Goal: Find specific page/section: Find specific page/section

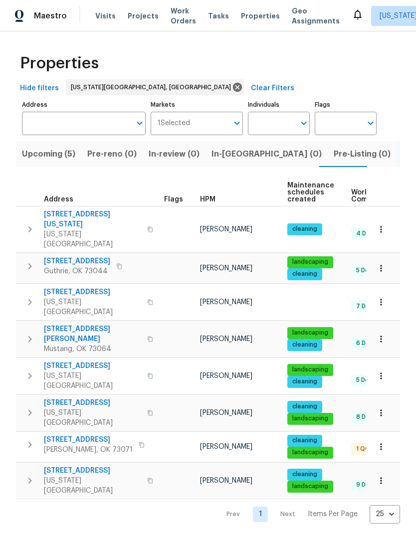
click at [56, 159] on span "Upcoming (5)" at bounding box center [48, 154] width 53 height 14
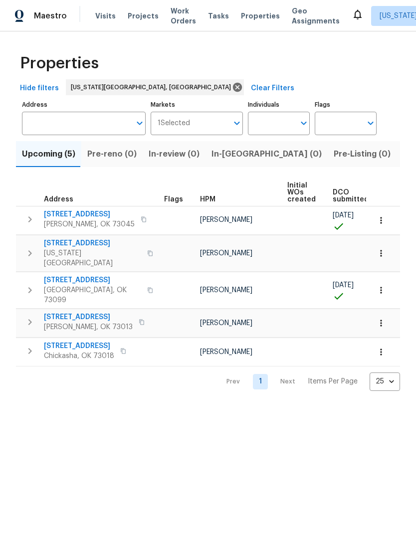
click at [64, 275] on span "[STREET_ADDRESS]" at bounding box center [92, 280] width 97 height 10
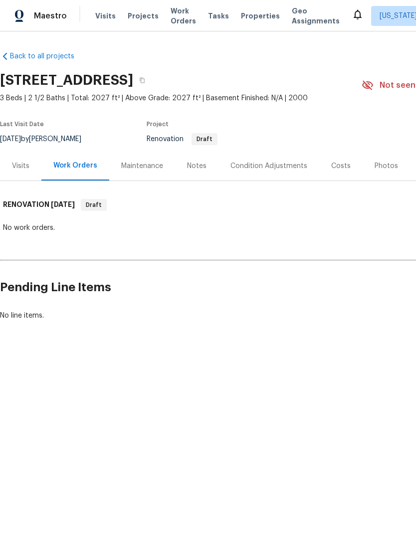
click at [34, 59] on link "Back to all projects" at bounding box center [48, 56] width 96 height 10
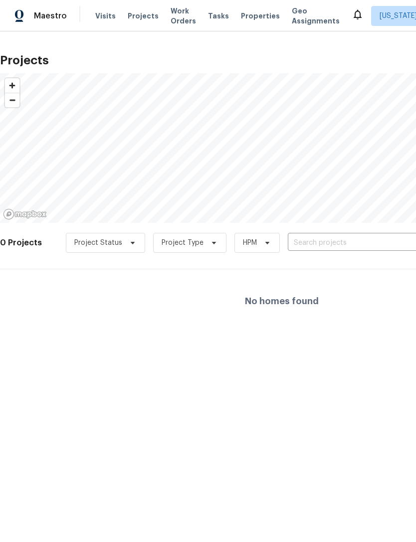
click at [249, 17] on span "Properties" at bounding box center [260, 16] width 39 height 10
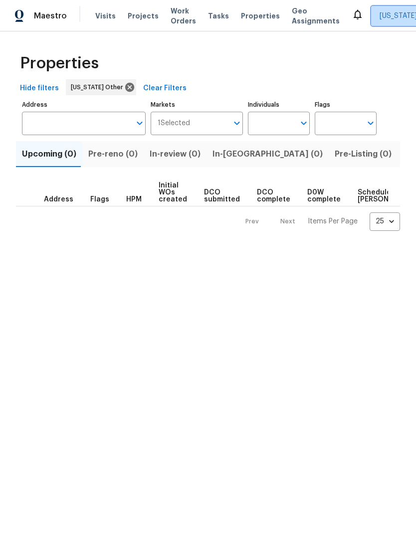
click at [394, 13] on span "[US_STATE] Other" at bounding box center [408, 16] width 59 height 10
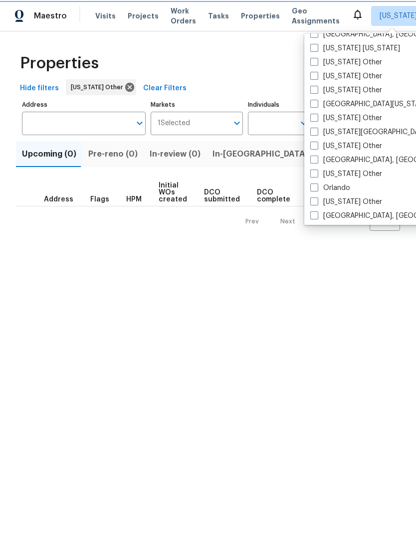
scroll to position [1008, 0]
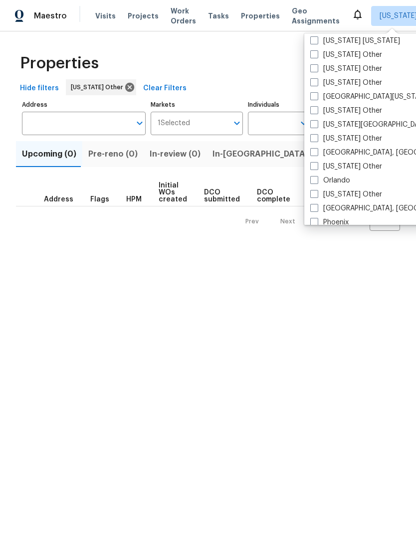
click at [357, 121] on label "[US_STATE][GEOGRAPHIC_DATA], [GEOGRAPHIC_DATA]" at bounding box center [406, 125] width 192 height 10
click at [317, 121] on input "[US_STATE][GEOGRAPHIC_DATA], [GEOGRAPHIC_DATA]" at bounding box center [313, 123] width 6 height 6
checkbox input "true"
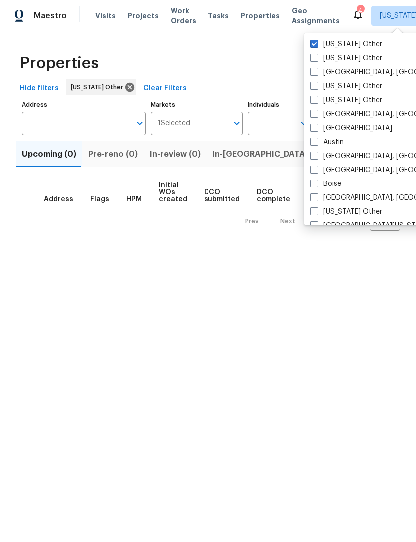
click at [351, 46] on label "[US_STATE] Other" at bounding box center [346, 44] width 72 height 10
click at [317, 46] on input "[US_STATE] Other" at bounding box center [313, 42] width 6 height 6
checkbox input "false"
click at [332, 247] on html "Maestro Visits Projects Work Orders Tasks Properties Geo Assignments 4 Oklahoma…" at bounding box center [208, 123] width 416 height 247
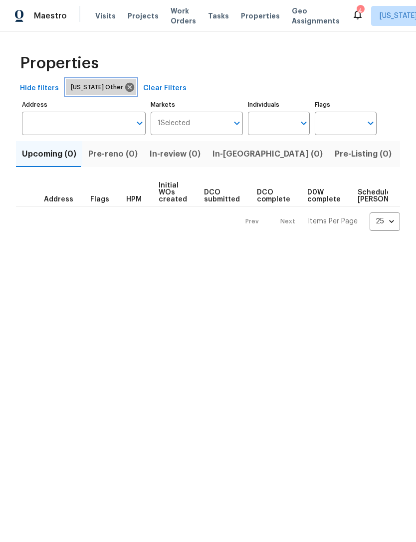
click at [125, 91] on icon at bounding box center [129, 87] width 9 height 9
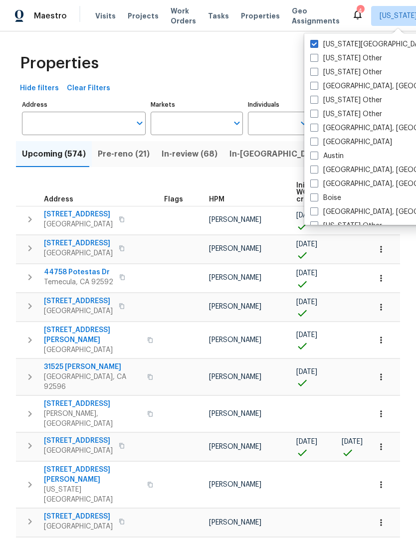
click at [363, 42] on label "[US_STATE][GEOGRAPHIC_DATA], [GEOGRAPHIC_DATA]" at bounding box center [406, 44] width 192 height 10
click at [317, 42] on input "[US_STATE][GEOGRAPHIC_DATA], [GEOGRAPHIC_DATA]" at bounding box center [313, 42] width 6 height 6
checkbox input "false"
checkbox input "true"
click at [366, 46] on label "[US_STATE][GEOGRAPHIC_DATA], [GEOGRAPHIC_DATA]" at bounding box center [406, 44] width 192 height 10
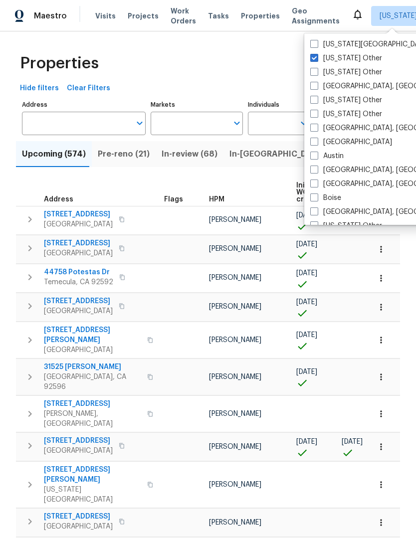
click at [317, 46] on input "[US_STATE][GEOGRAPHIC_DATA], [GEOGRAPHIC_DATA]" at bounding box center [313, 42] width 6 height 6
checkbox input "true"
click at [366, 63] on label "[US_STATE] Other" at bounding box center [346, 58] width 72 height 10
click at [317, 60] on input "[US_STATE] Other" at bounding box center [313, 56] width 6 height 6
checkbox input "false"
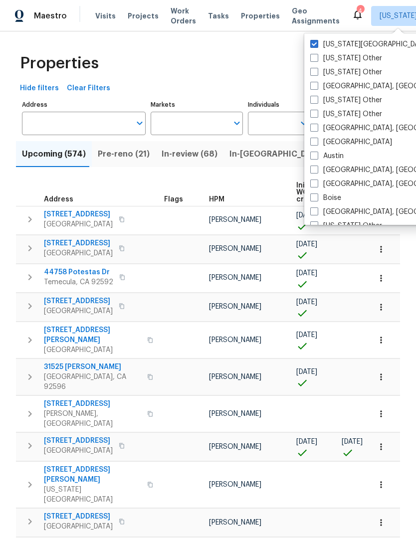
click at [272, 72] on div "Properties" at bounding box center [208, 63] width 384 height 32
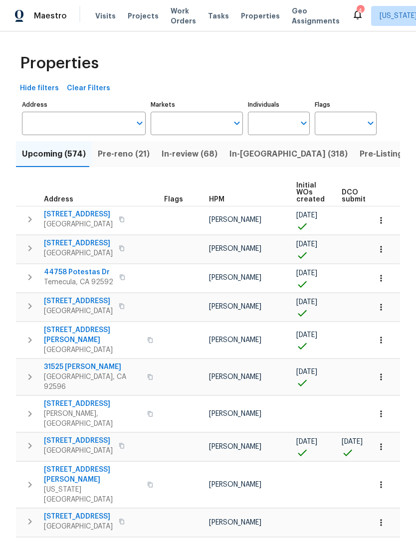
click at [218, 123] on input "Markets" at bounding box center [190, 123] width 78 height 23
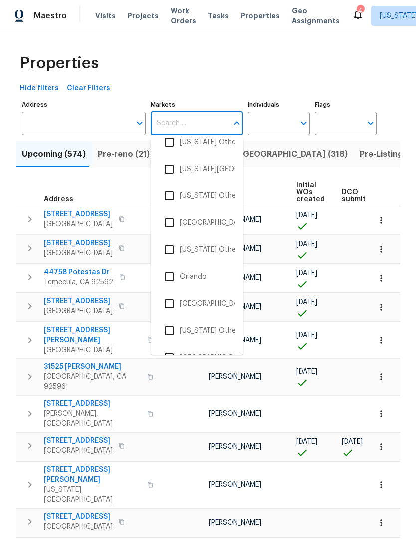
scroll to position [2352, 0]
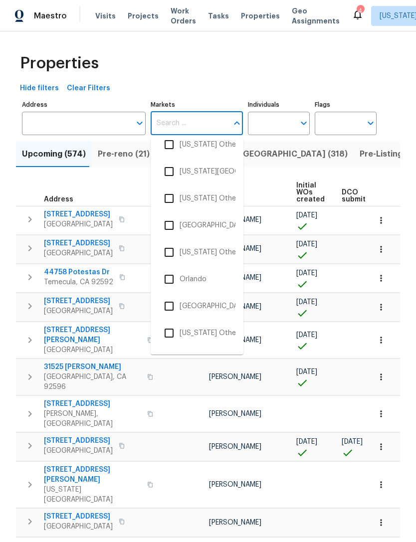
click at [216, 175] on li "[US_STATE][GEOGRAPHIC_DATA], [GEOGRAPHIC_DATA]" at bounding box center [197, 171] width 77 height 21
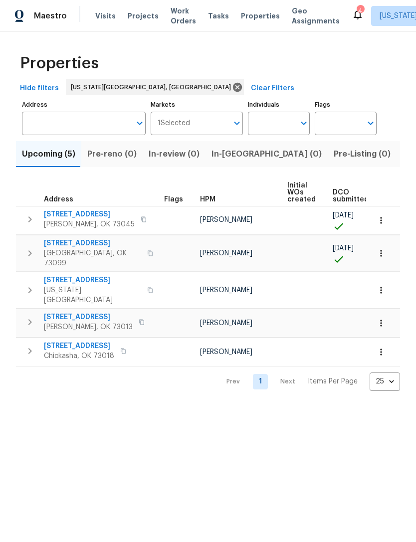
click at [380, 248] on icon "button" at bounding box center [381, 253] width 10 height 10
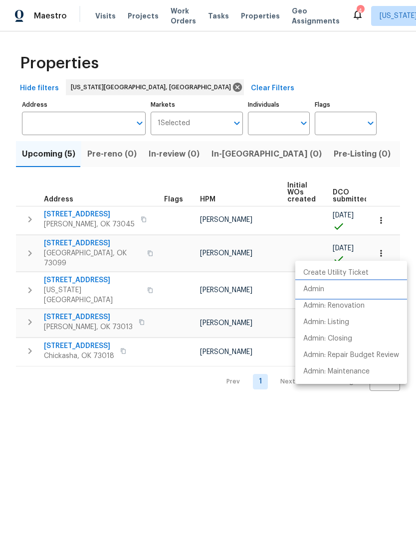
click at [318, 294] on p "Admin" at bounding box center [313, 289] width 21 height 10
